Goal: Task Accomplishment & Management: Use online tool/utility

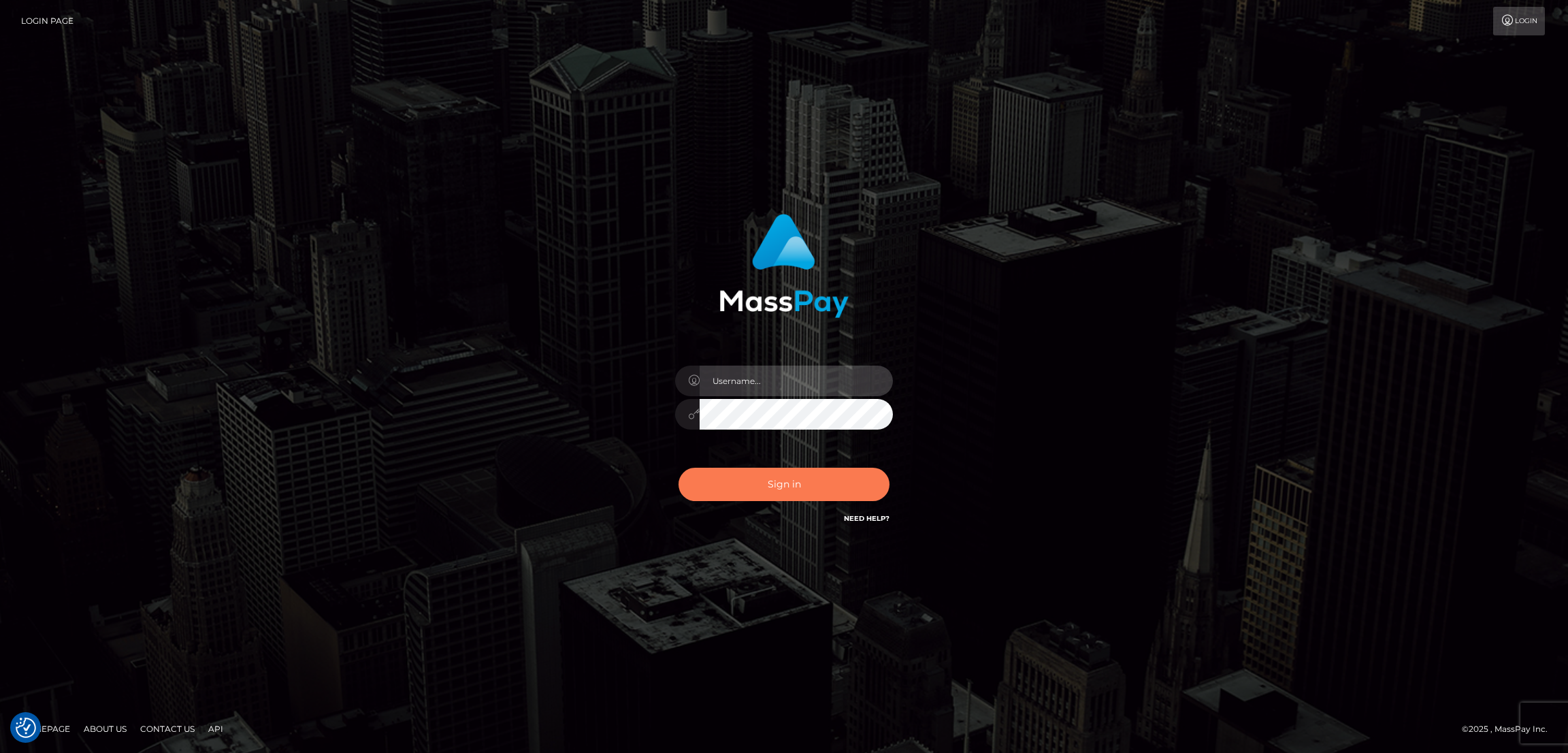
type input "[DOMAIN_NAME]"
click at [842, 479] on button "Sign in" at bounding box center [784, 484] width 211 height 34
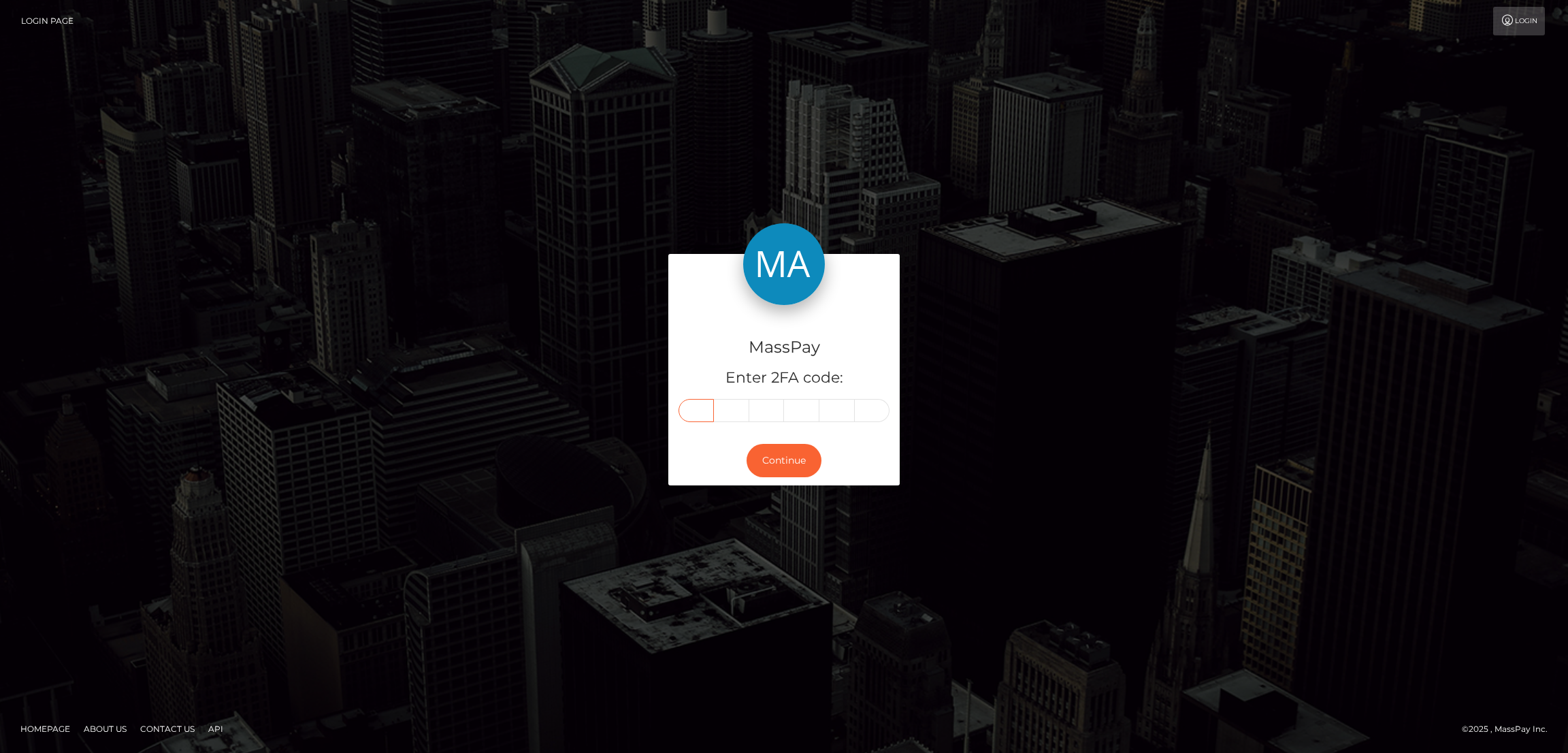
click at [689, 406] on input "text" at bounding box center [696, 410] width 36 height 23
paste input "0"
type input "0"
type input "4"
type input "3"
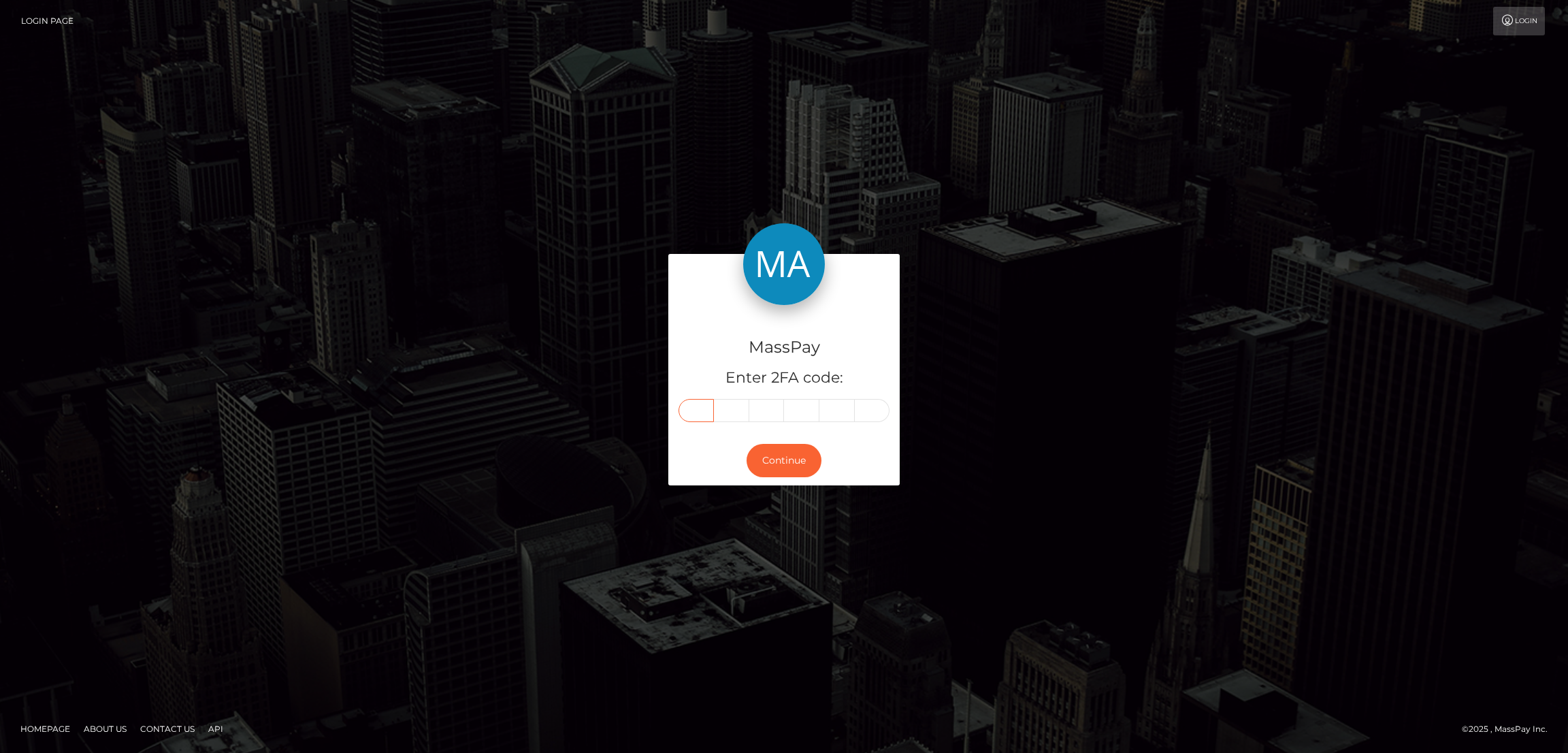
type input "1"
type input "5"
click at [790, 466] on button "Continue" at bounding box center [784, 460] width 75 height 34
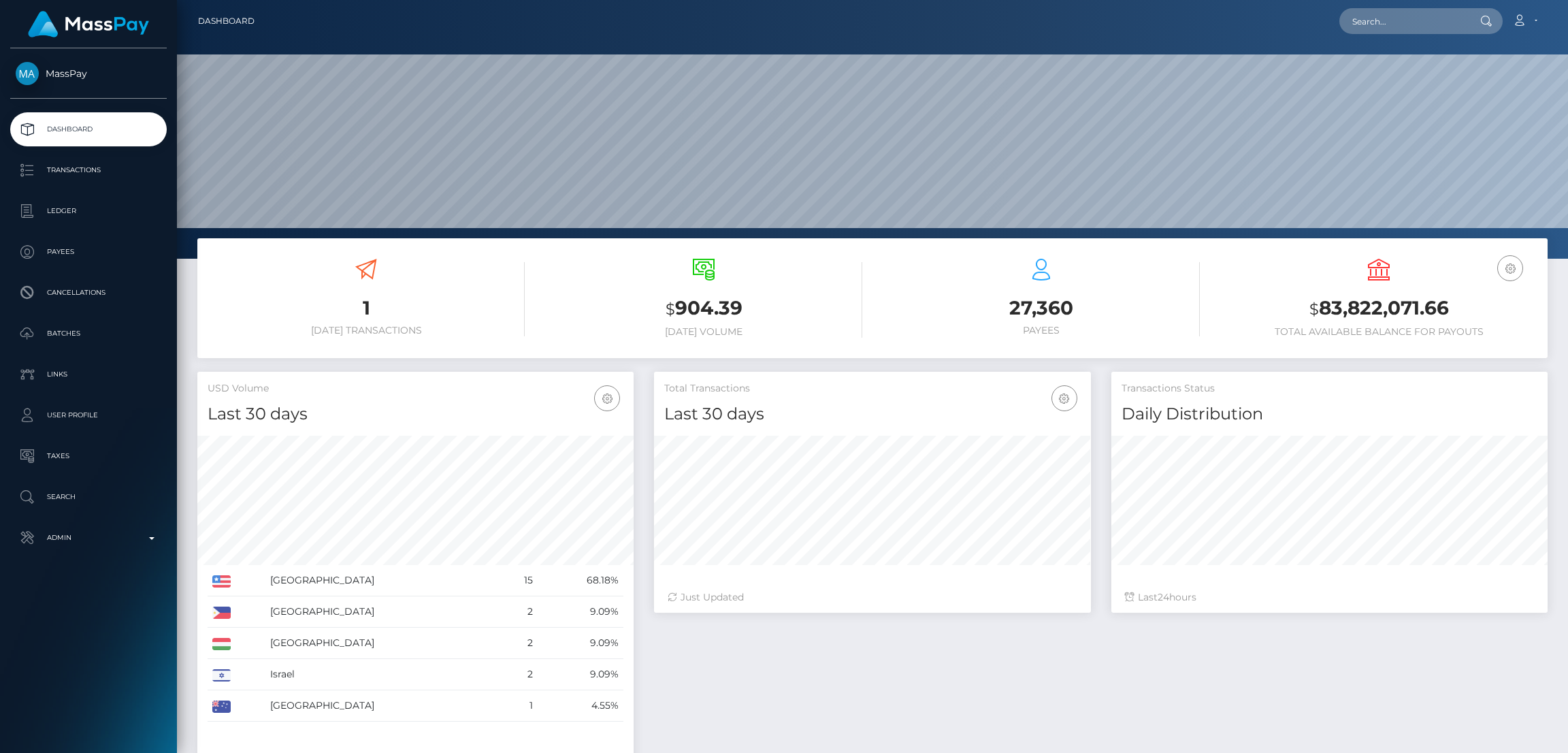
scroll to position [241, 436]
click at [1430, 20] on input "text" at bounding box center [1403, 21] width 128 height 26
paste input "melissafleming1@hotmail.co.uk"
type input "melissafleming1@hotmail.co.uk"
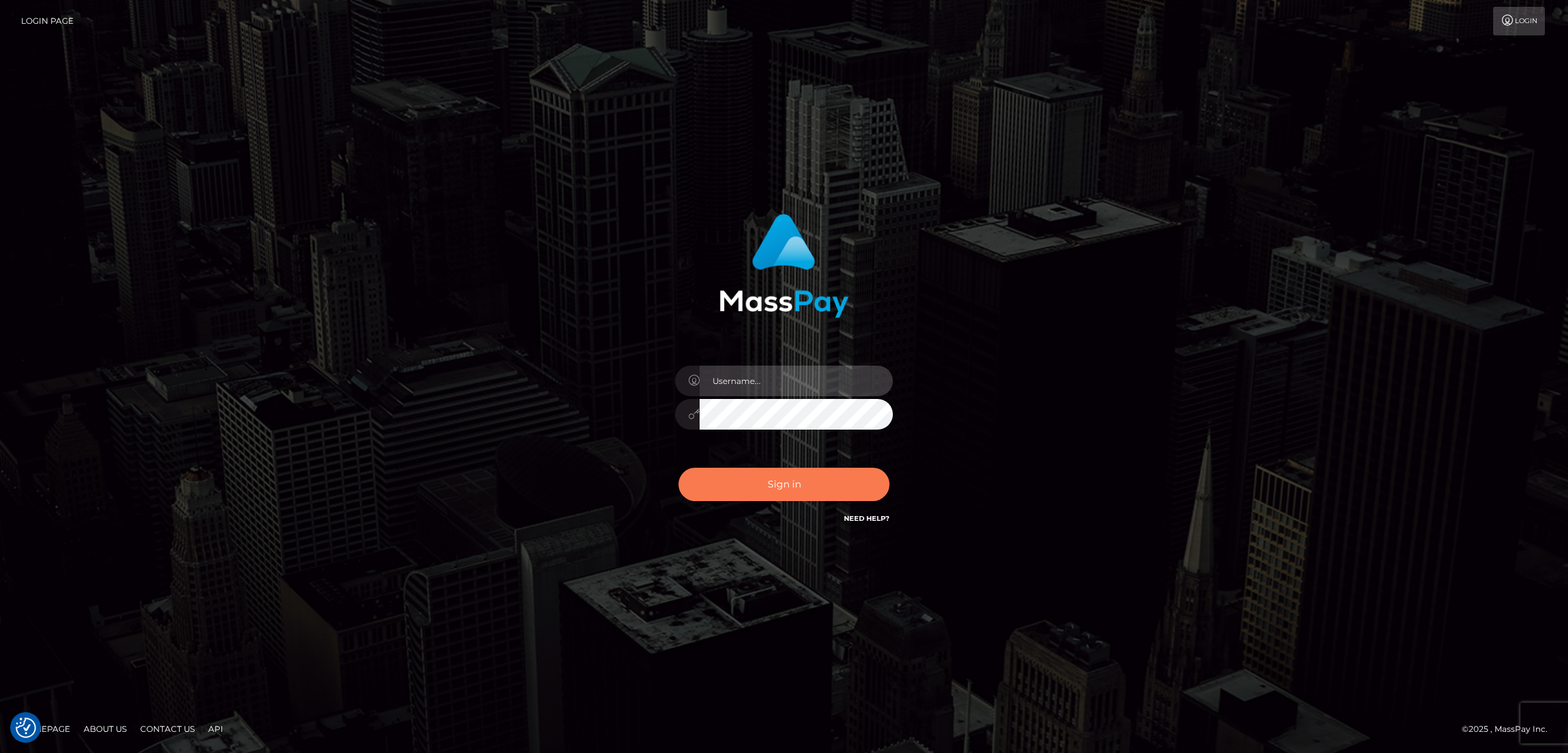
type input "nb.es"
click at [780, 490] on button "Sign in" at bounding box center [784, 484] width 211 height 34
type input "[DOMAIN_NAME]"
click at [775, 489] on button "Sign in" at bounding box center [784, 484] width 211 height 34
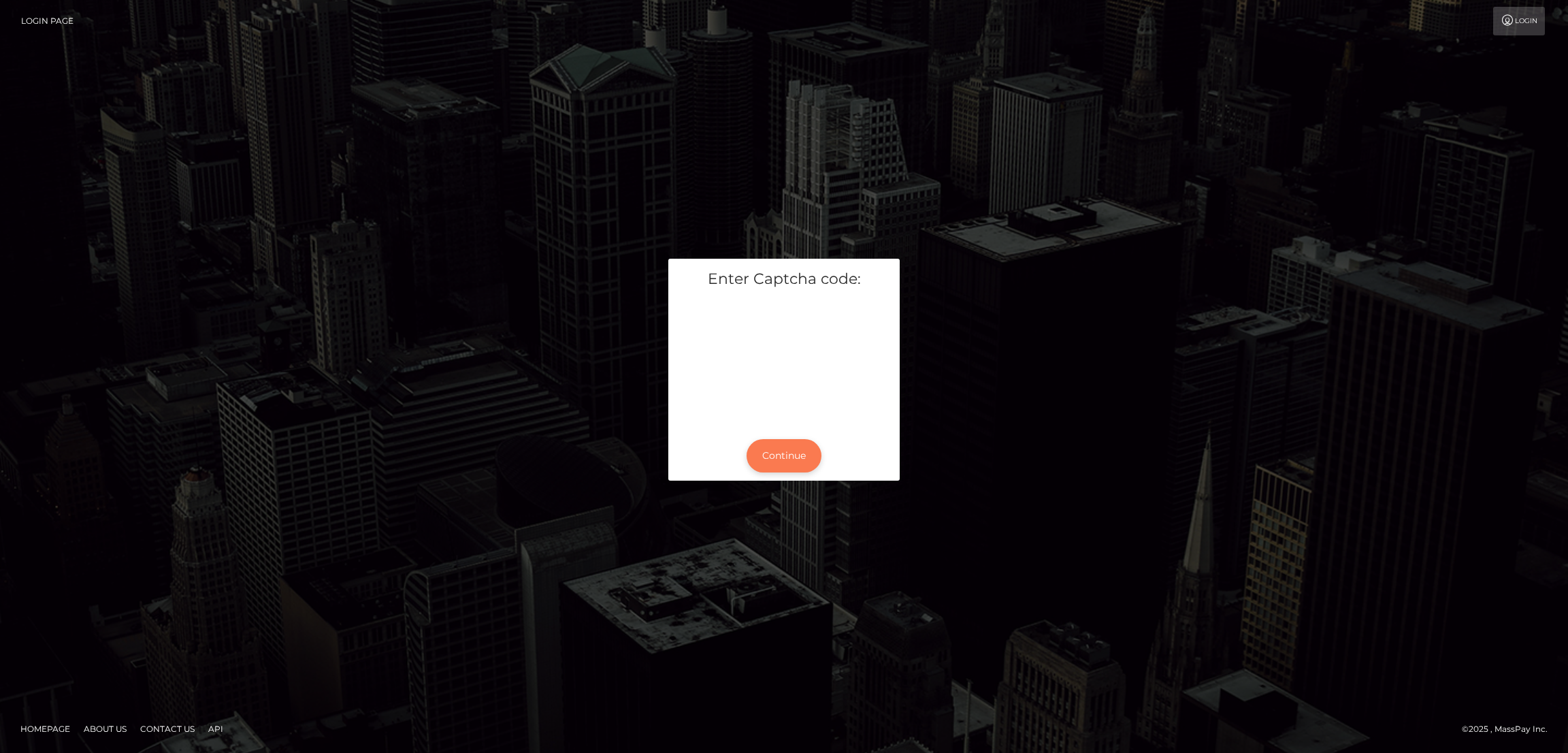
click at [779, 459] on button "Continue" at bounding box center [784, 455] width 75 height 34
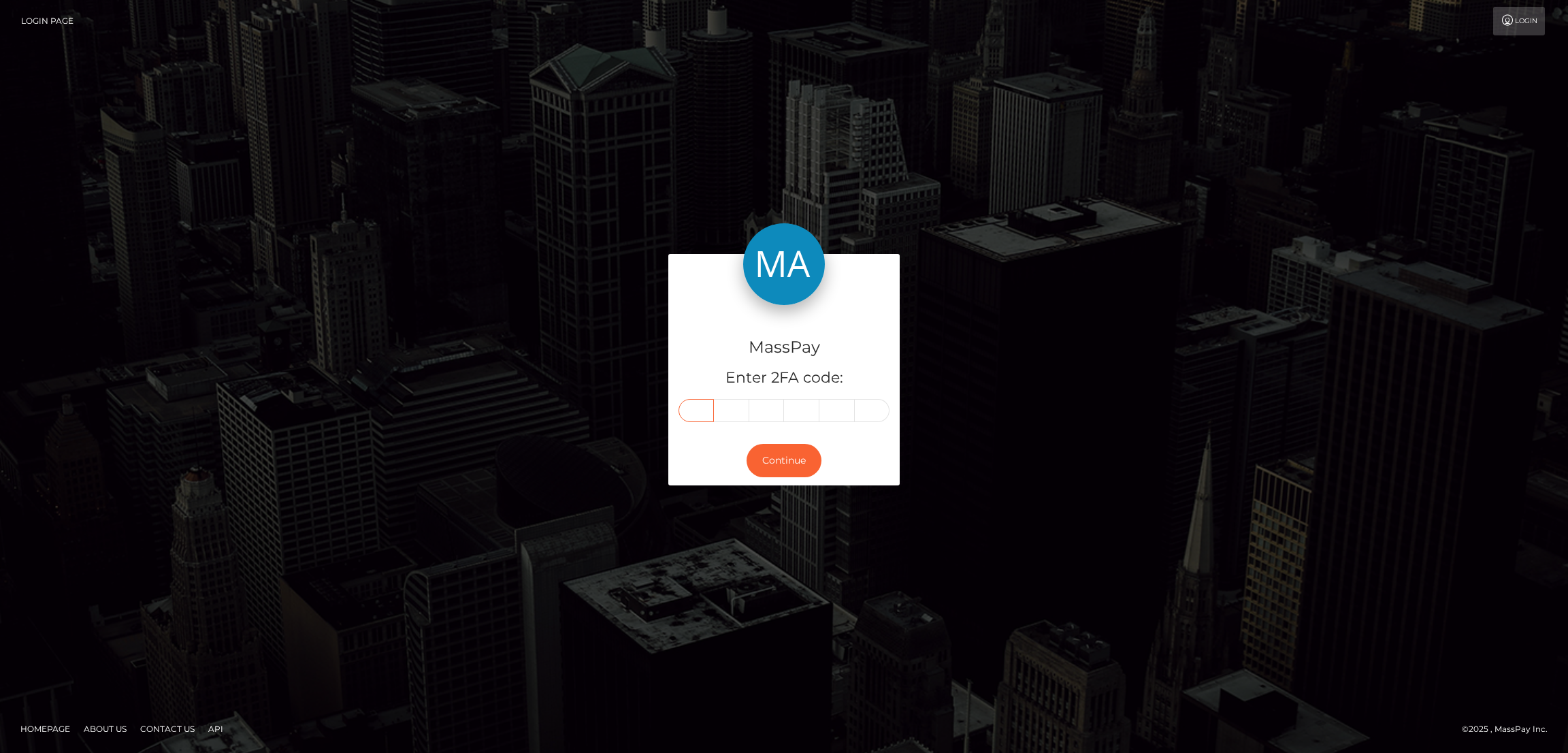
click at [707, 406] on input "text" at bounding box center [696, 410] width 36 height 23
paste input "6"
type input "6"
type input "2"
type input "6"
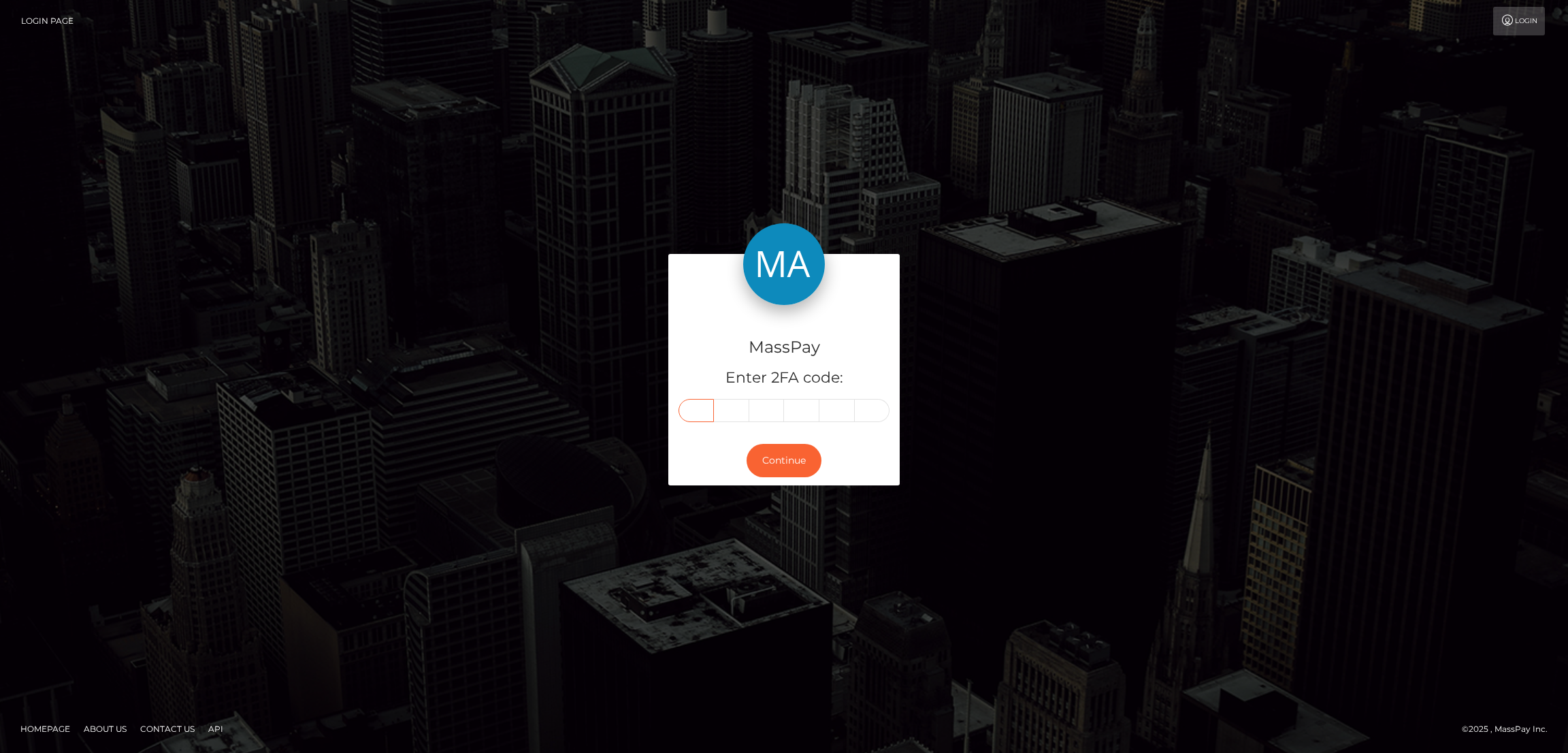
type input "1"
click at [779, 457] on button "Continue" at bounding box center [784, 460] width 75 height 34
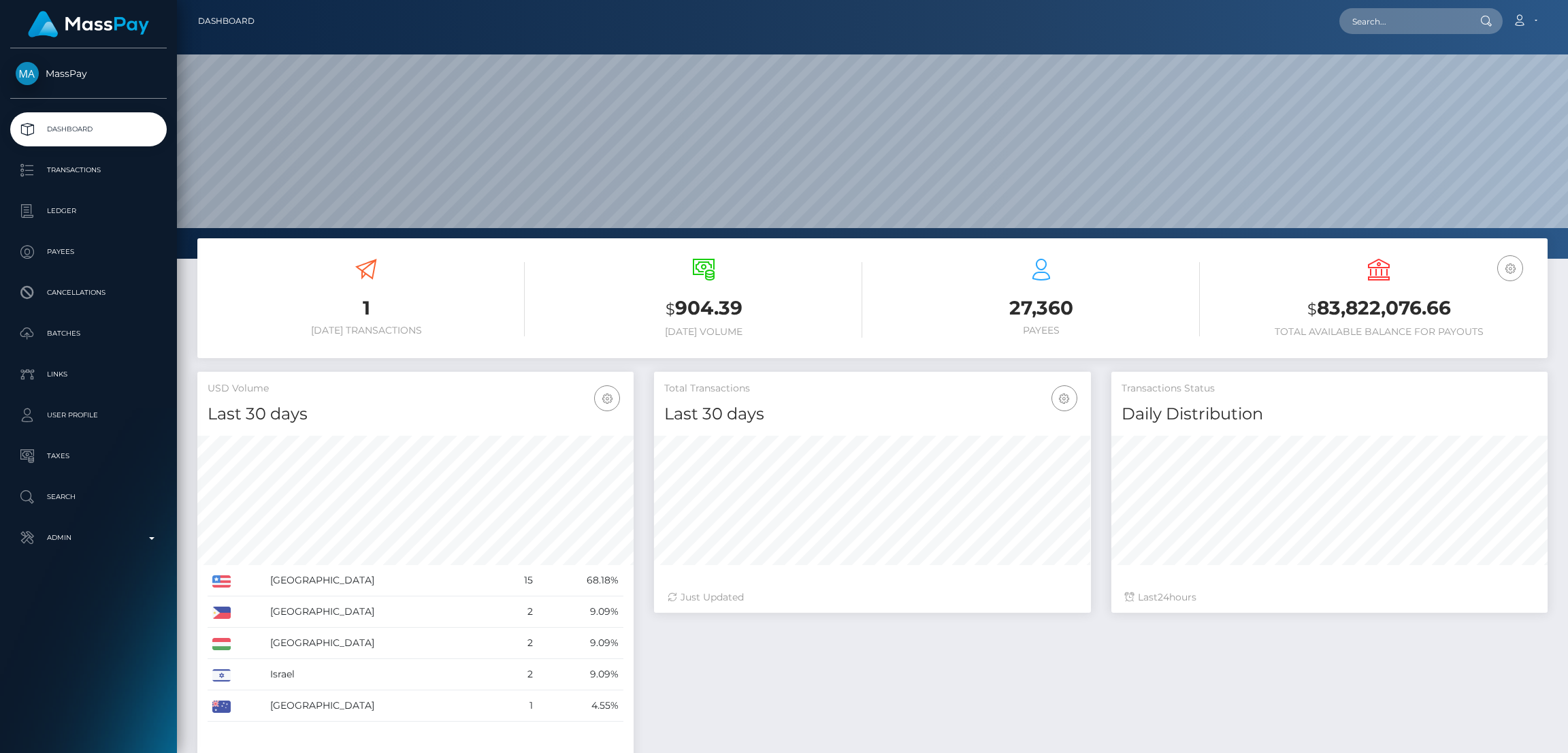
scroll to position [241, 436]
click at [1357, 25] on input "text" at bounding box center [1403, 21] width 128 height 26
paste input "[EMAIL_ADDRESS][DOMAIN_NAME]"
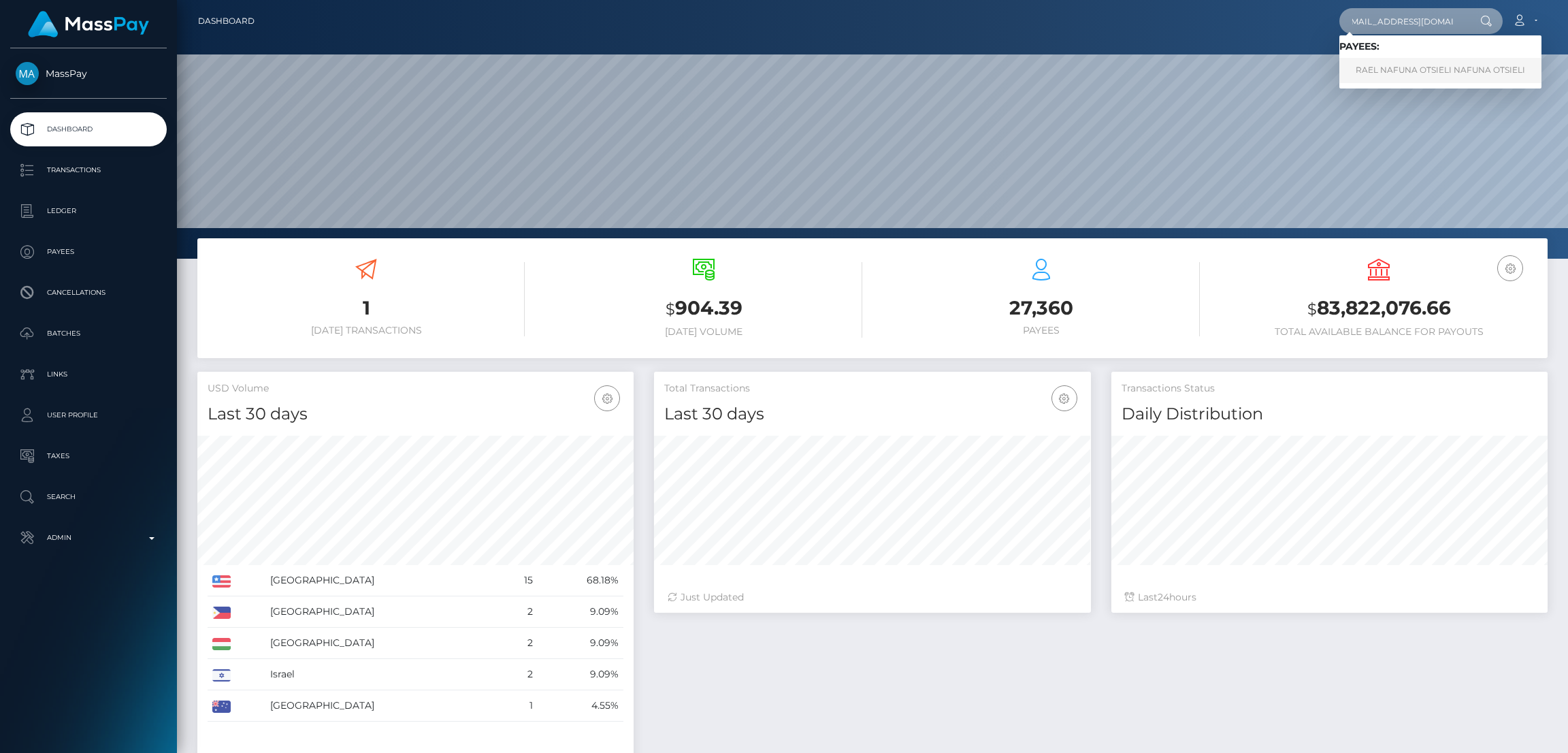
type input "[EMAIL_ADDRESS][DOMAIN_NAME]"
click at [1387, 77] on link "RAEL NAFUNA OTSIELI NAFUNA OTSIELI" at bounding box center [1440, 70] width 202 height 25
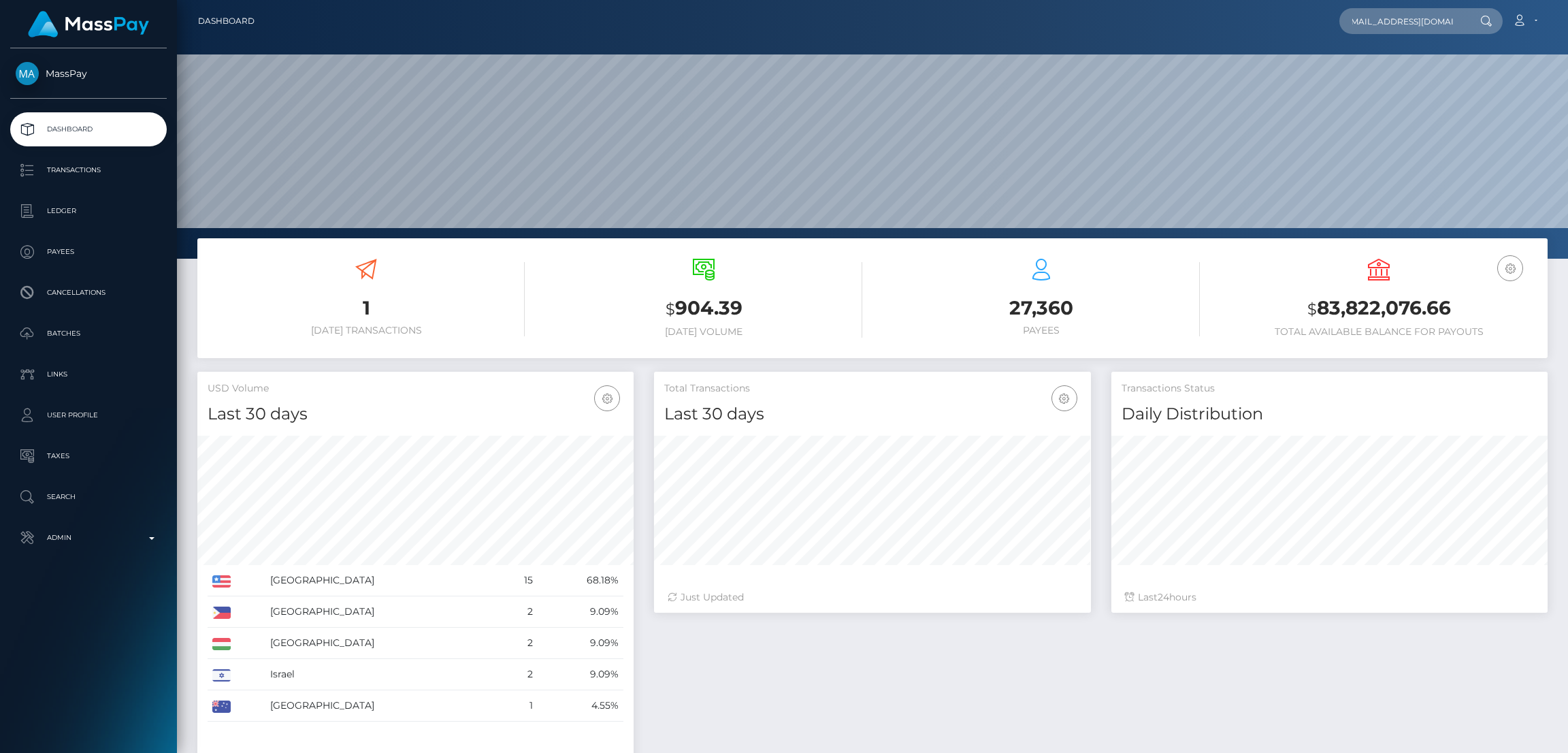
scroll to position [0, 0]
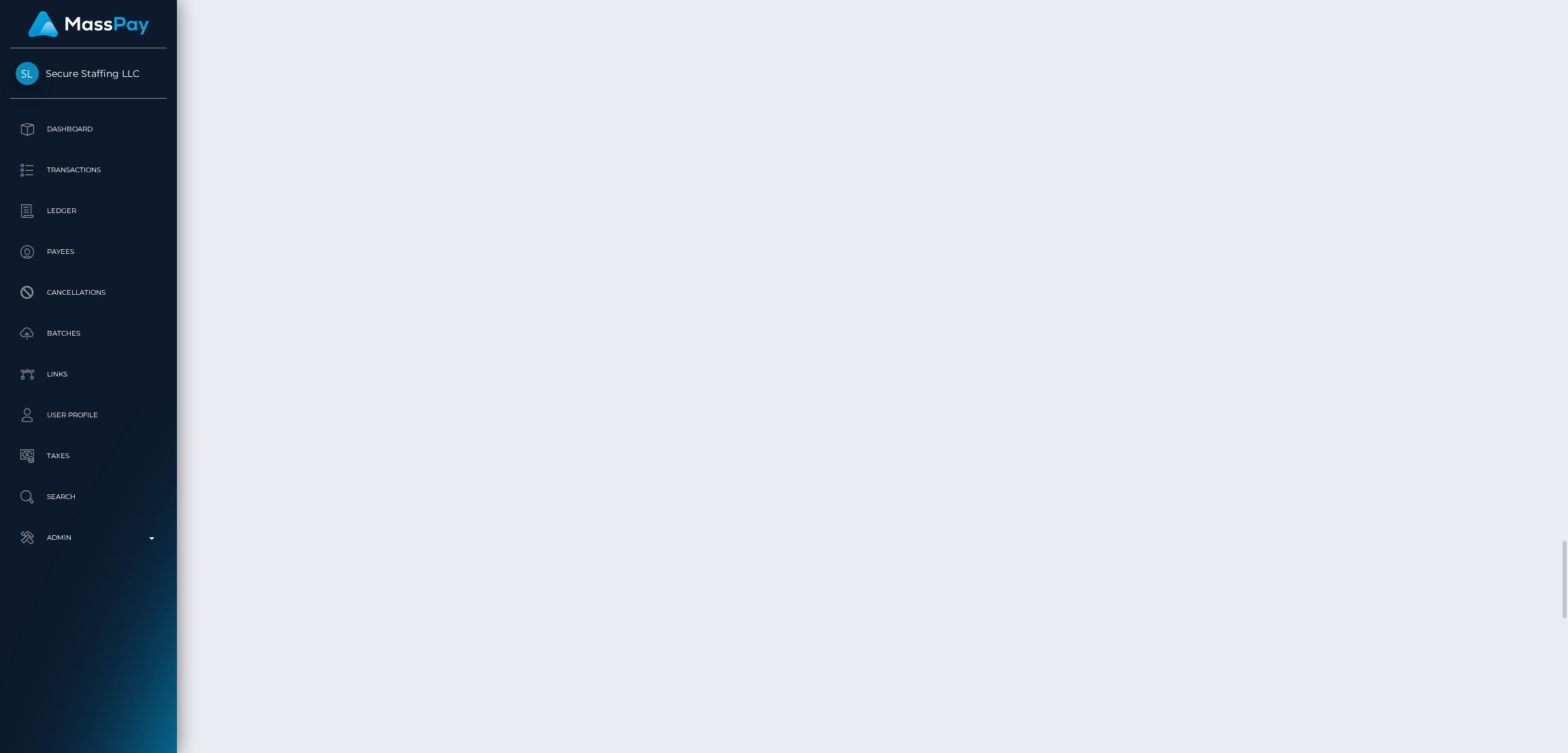
scroll to position [4900, 0]
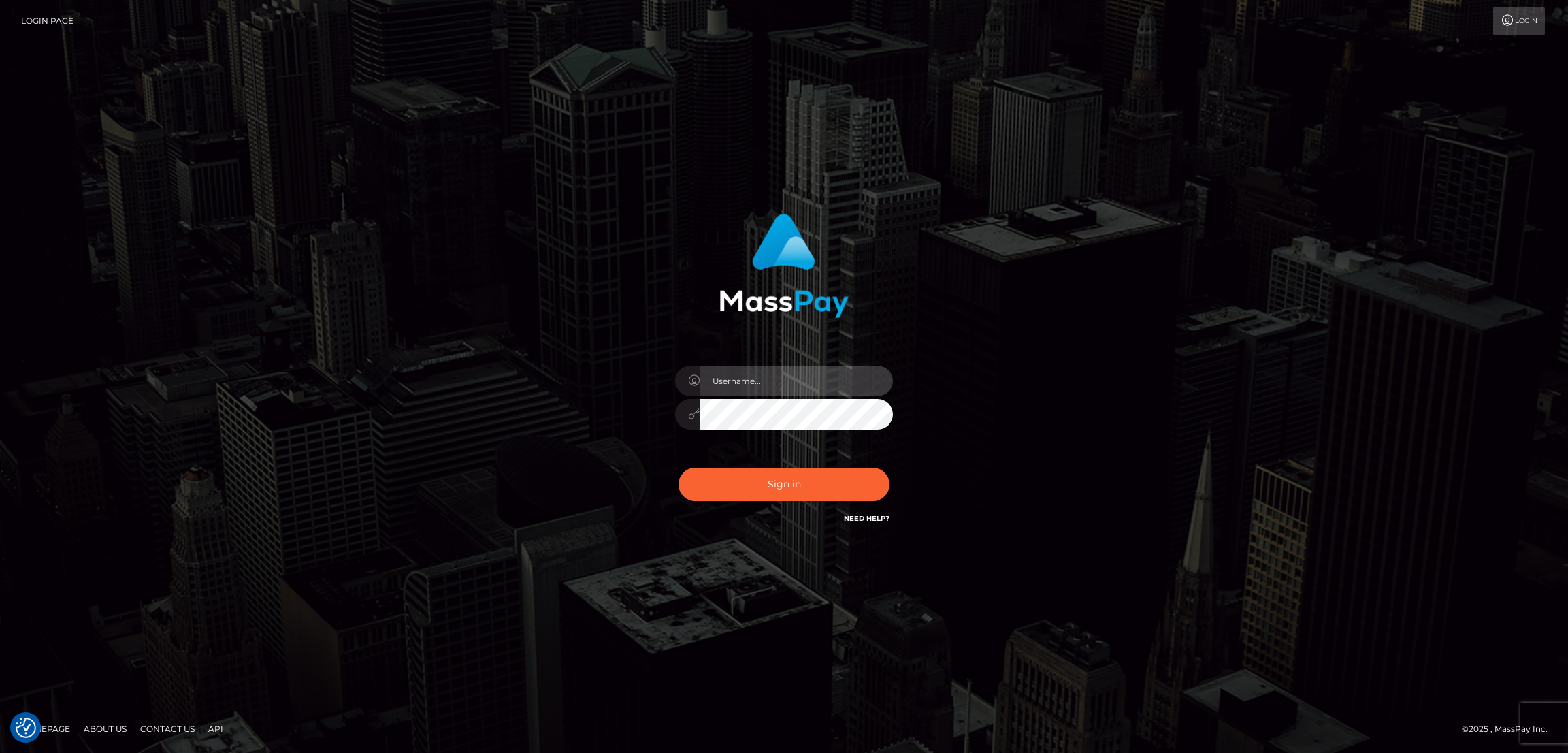
type input "[DOMAIN_NAME]"
click at [775, 499] on div "Sign in Need Help?" at bounding box center [784, 490] width 238 height 61
click at [777, 490] on button "Sign in" at bounding box center [784, 484] width 211 height 34
type input "[DOMAIN_NAME]"
click at [819, 488] on button "Sign in" at bounding box center [784, 484] width 211 height 34
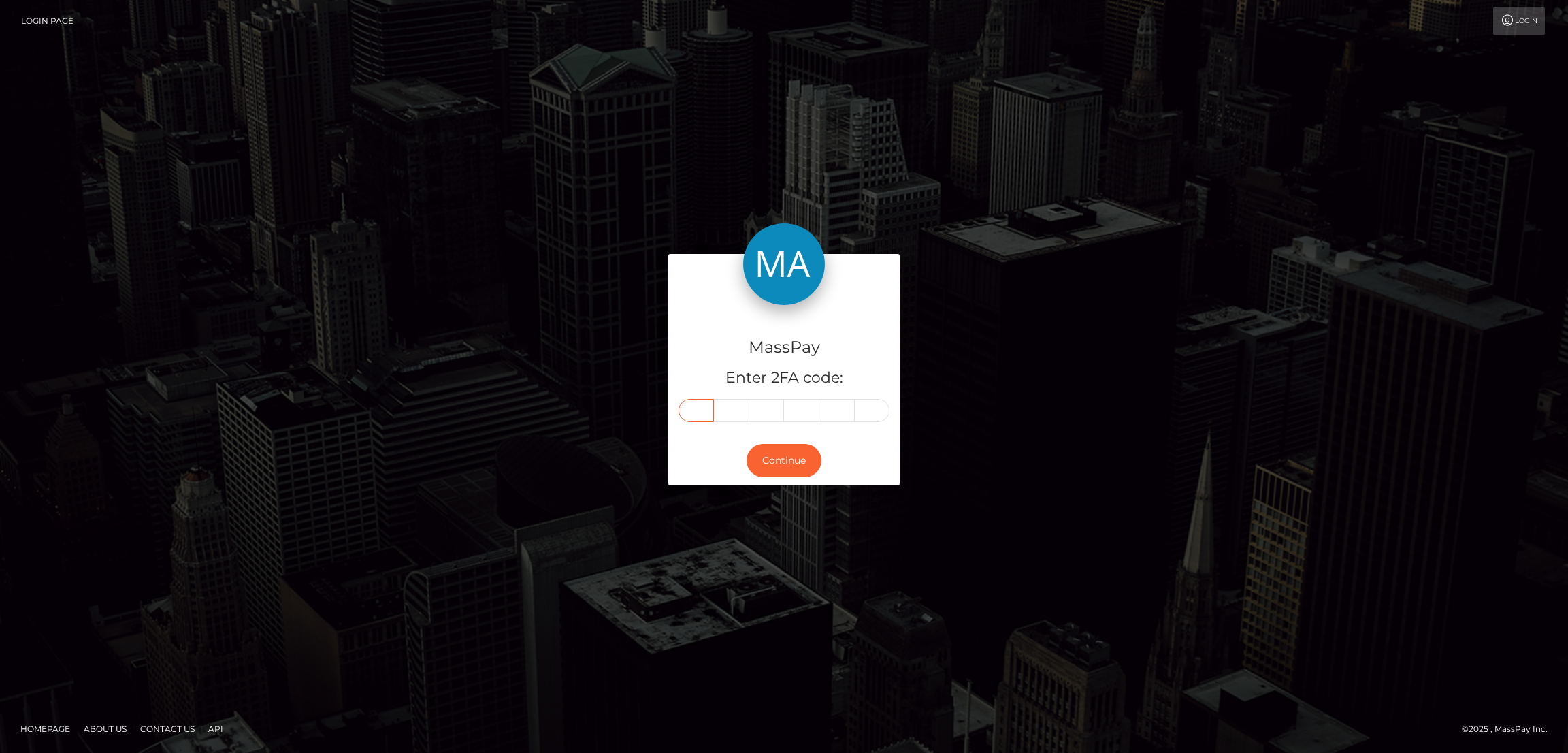
drag, startPoint x: 700, startPoint y: 420, endPoint x: 700, endPoint y: 410, distance: 10.0
click at [700, 419] on input "text" at bounding box center [696, 410] width 36 height 23
paste input "5"
type input "5"
type input "6"
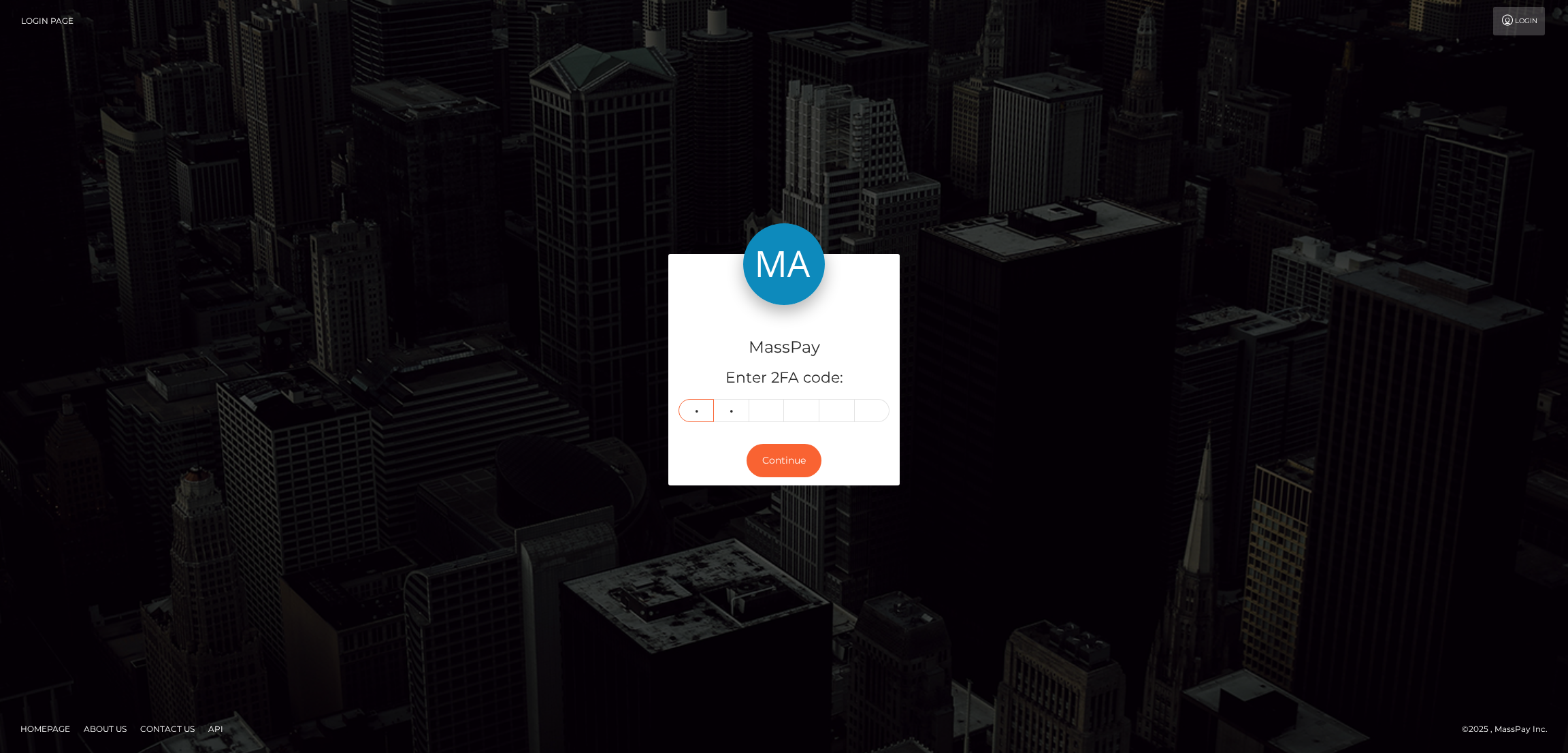
type input "1"
type input "6"
type input "2"
type input "8"
click at [771, 455] on button "Continue" at bounding box center [784, 460] width 75 height 34
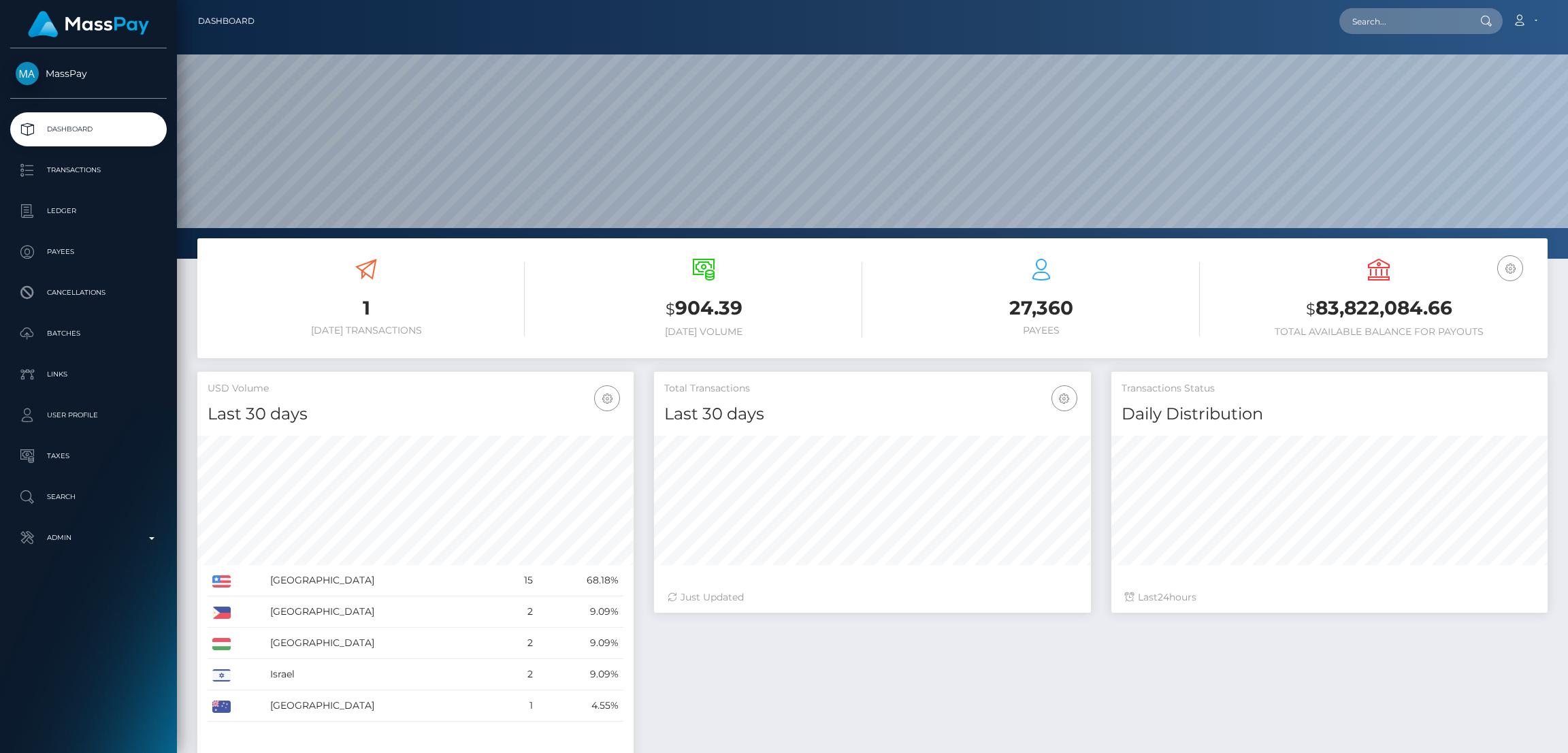
scroll to position [241, 436]
click at [1398, 16] on input "text" at bounding box center [1403, 21] width 128 height 26
paste input "missbrookebennett@gmail.com"
type input "missbrookebennett@gmail.com"
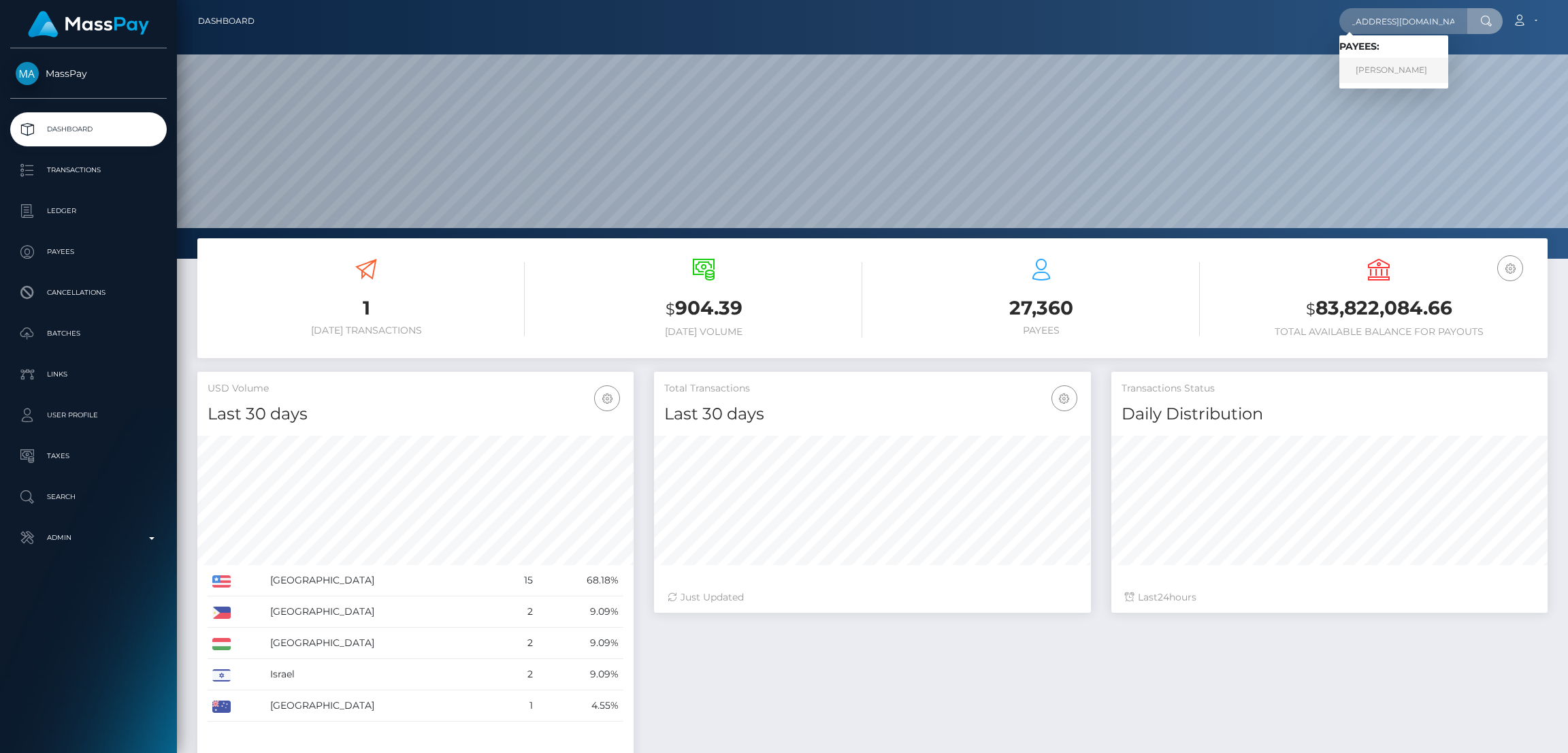
click at [1412, 66] on link "MELISSA LOUISE FLEMING" at bounding box center [1393, 70] width 109 height 25
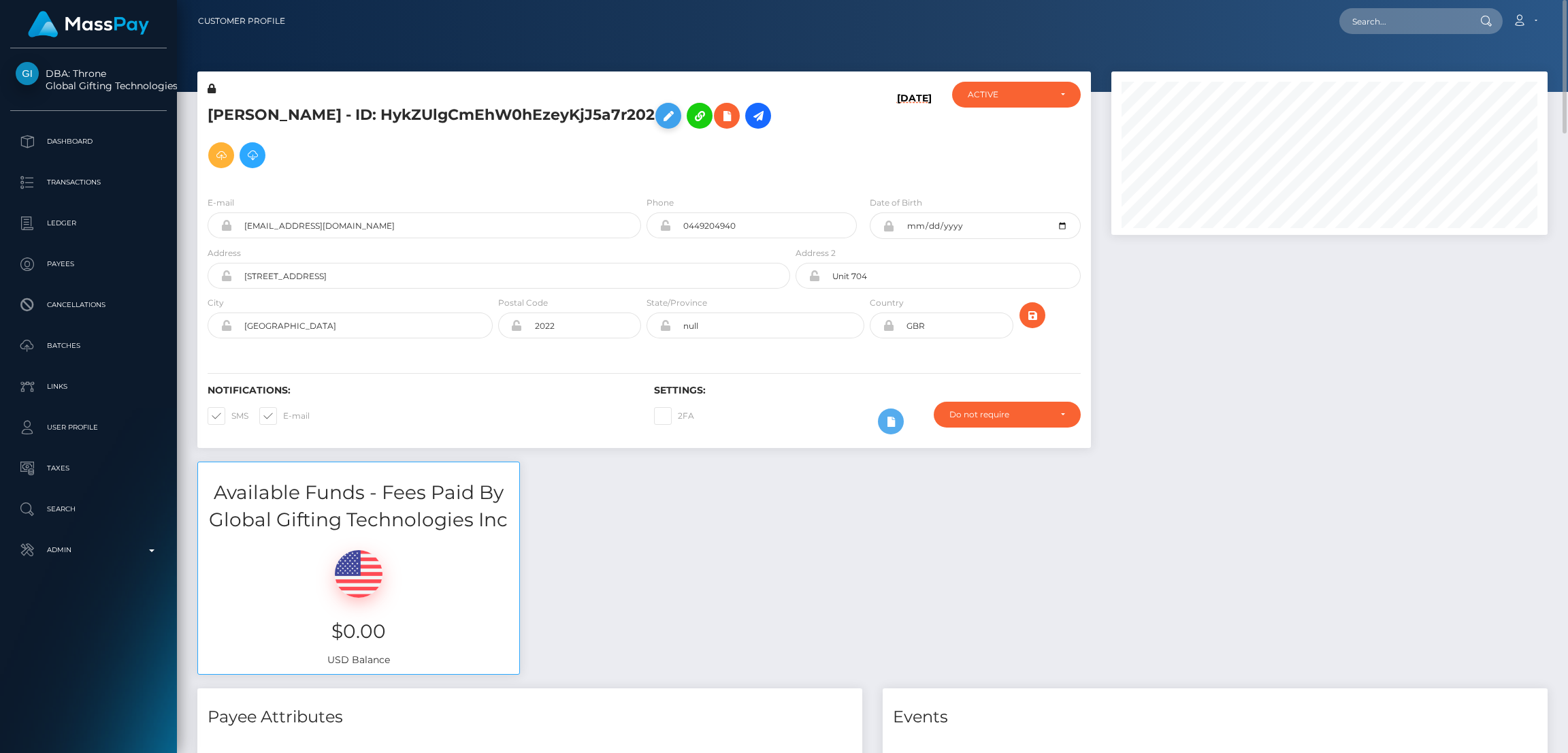
click at [676, 112] on icon at bounding box center [668, 116] width 16 height 17
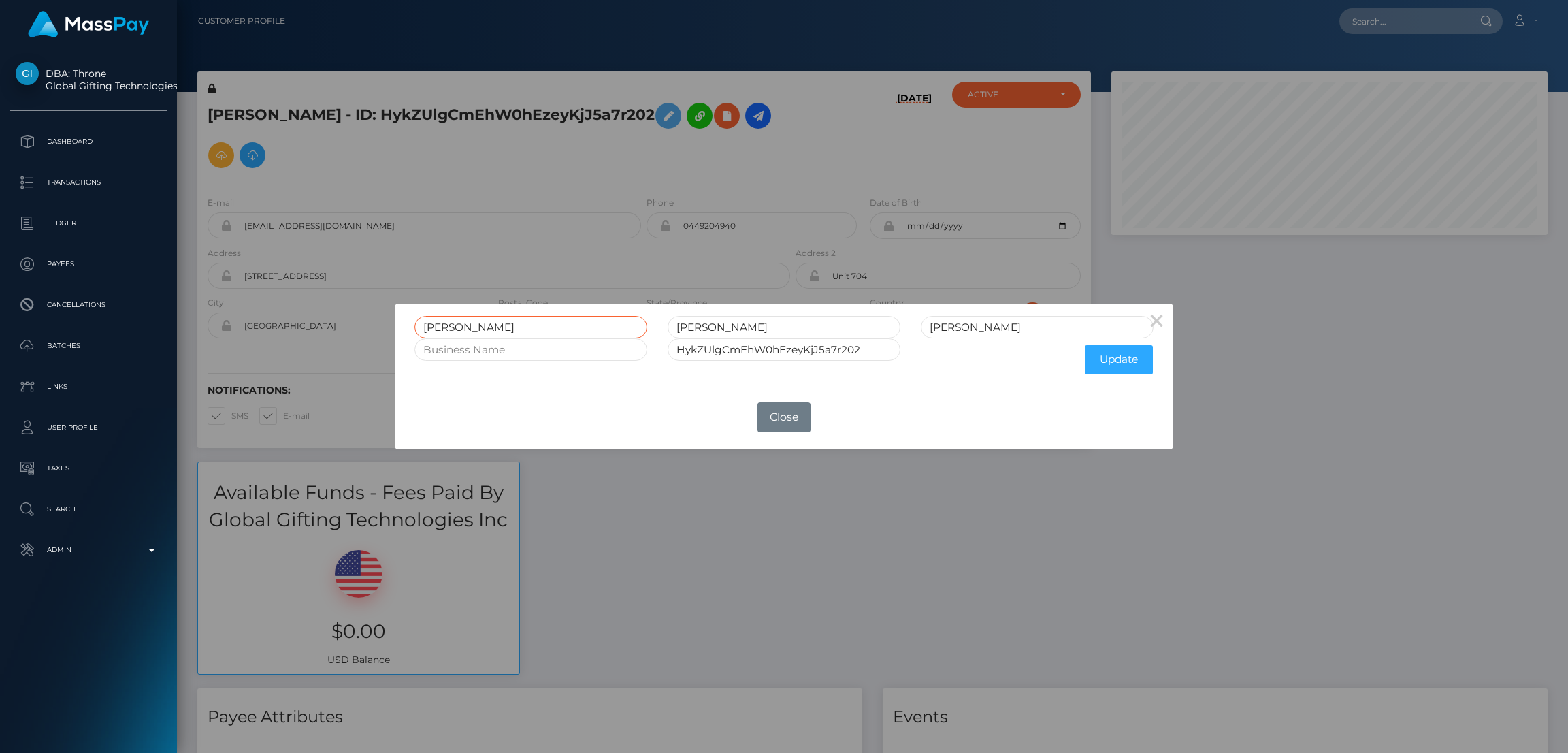
click at [446, 324] on input "MELISSA" at bounding box center [531, 327] width 232 height 23
